Goal: Task Accomplishment & Management: Use online tool/utility

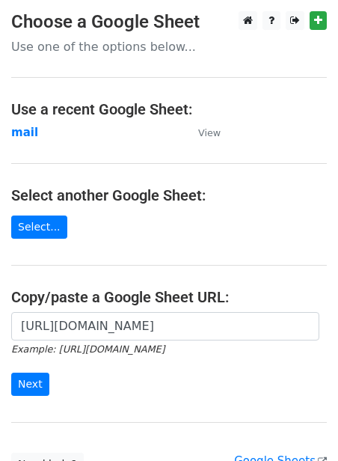
scroll to position [0, 336]
type input "[URL][DOMAIN_NAME]"
click at [40, 386] on input "Next" at bounding box center [30, 383] width 38 height 23
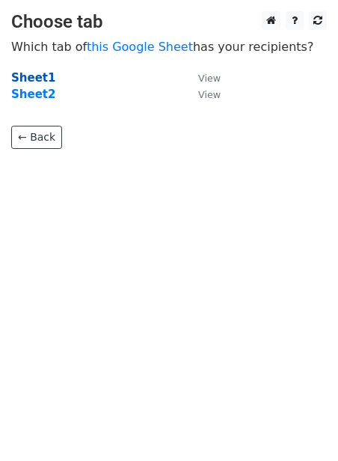
click at [23, 82] on strong "Sheet1" at bounding box center [33, 77] width 44 height 13
click at [16, 77] on strong "Sheet1" at bounding box center [33, 77] width 44 height 13
click at [34, 80] on strong "Sheet1" at bounding box center [33, 77] width 44 height 13
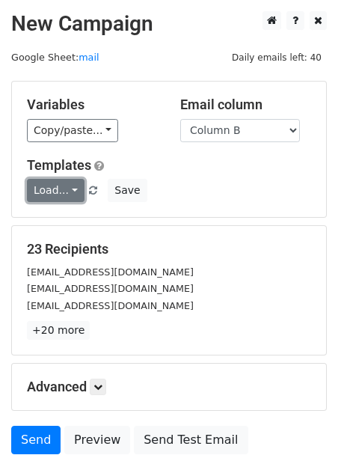
click at [66, 191] on link "Load..." at bounding box center [56, 190] width 58 height 23
click at [71, 219] on link "Guest Post" at bounding box center [87, 224] width 118 height 24
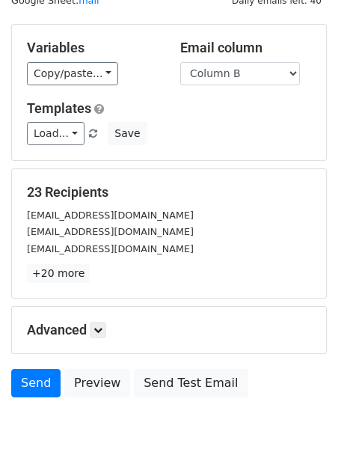
scroll to position [120, 0]
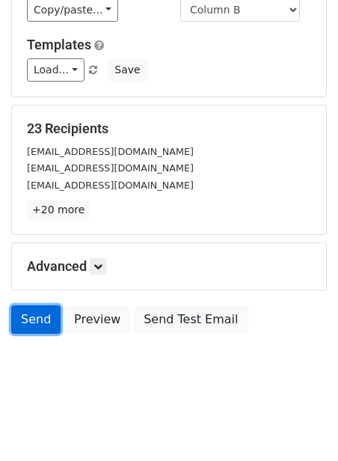
click at [26, 322] on link "Send" at bounding box center [35, 319] width 49 height 28
